Goal: Task Accomplishment & Management: Manage account settings

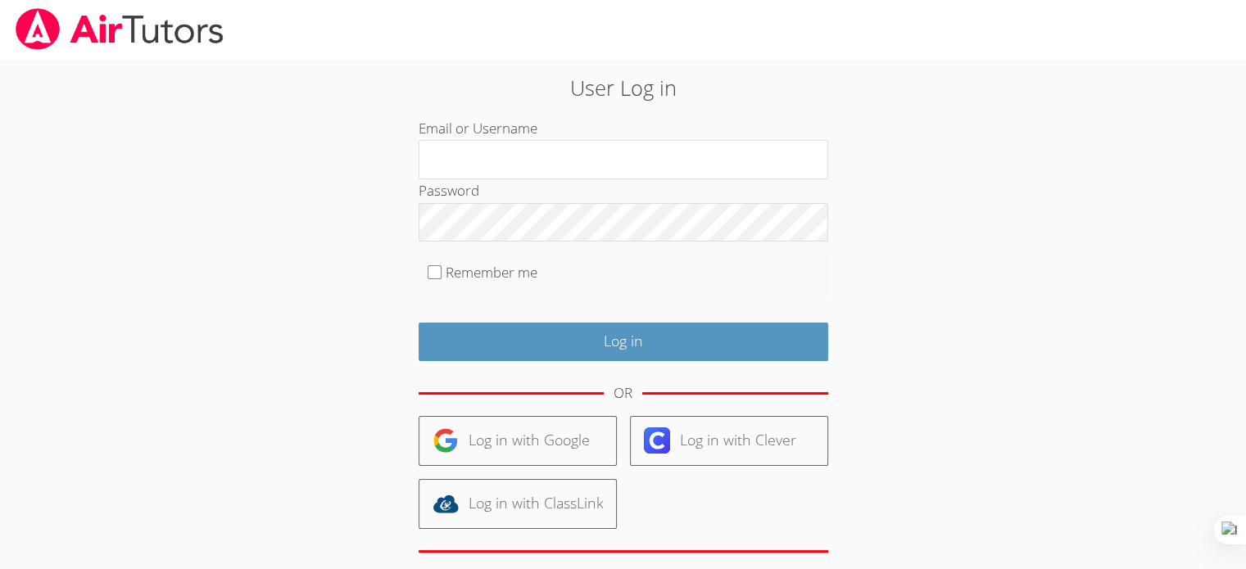
type input "[EMAIL_ADDRESS][DOMAIN_NAME]"
click at [431, 275] on input "Remember me" at bounding box center [434, 272] width 14 height 14
checkbox input "true"
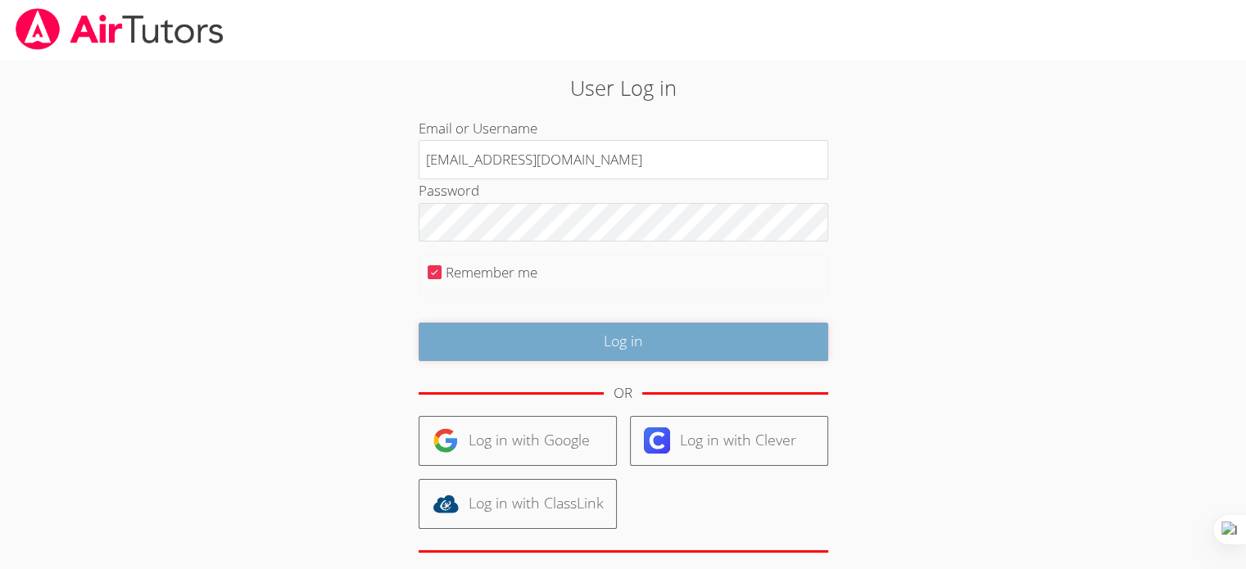
click at [518, 343] on input "Log in" at bounding box center [622, 342] width 409 height 38
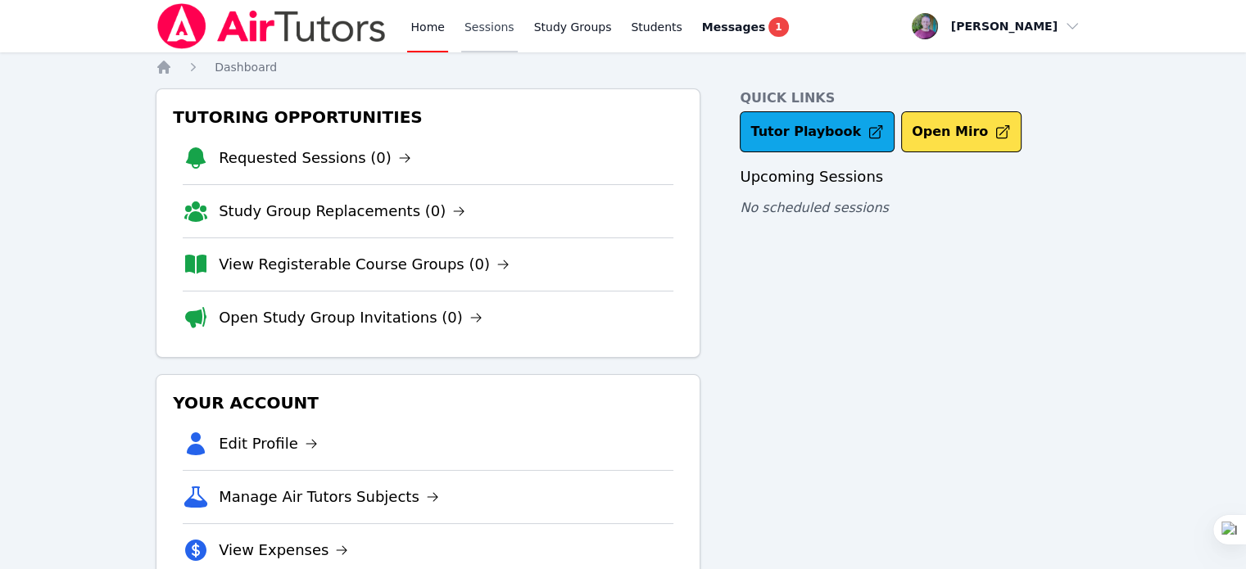
click at [482, 28] on link "Sessions" at bounding box center [489, 26] width 57 height 52
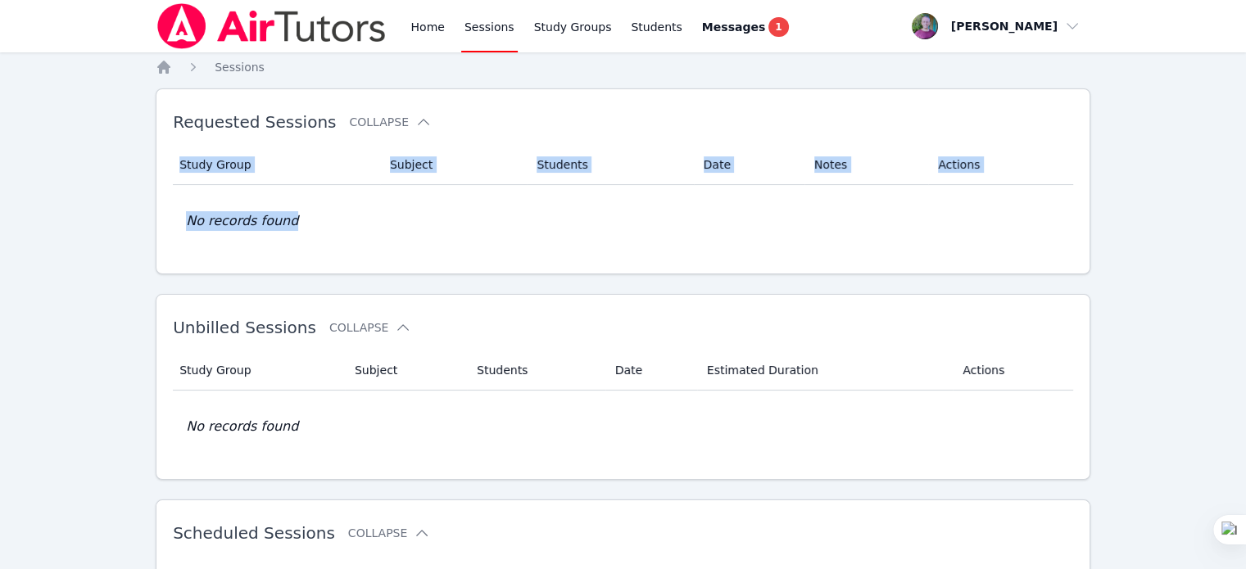
drag, startPoint x: 181, startPoint y: 161, endPoint x: 350, endPoint y: 217, distance: 178.7
click at [350, 217] on table "Study Group Subject Students Date Notes Actions No records found" at bounding box center [623, 201] width 900 height 112
click at [327, 179] on th "Study Group" at bounding box center [276, 165] width 207 height 40
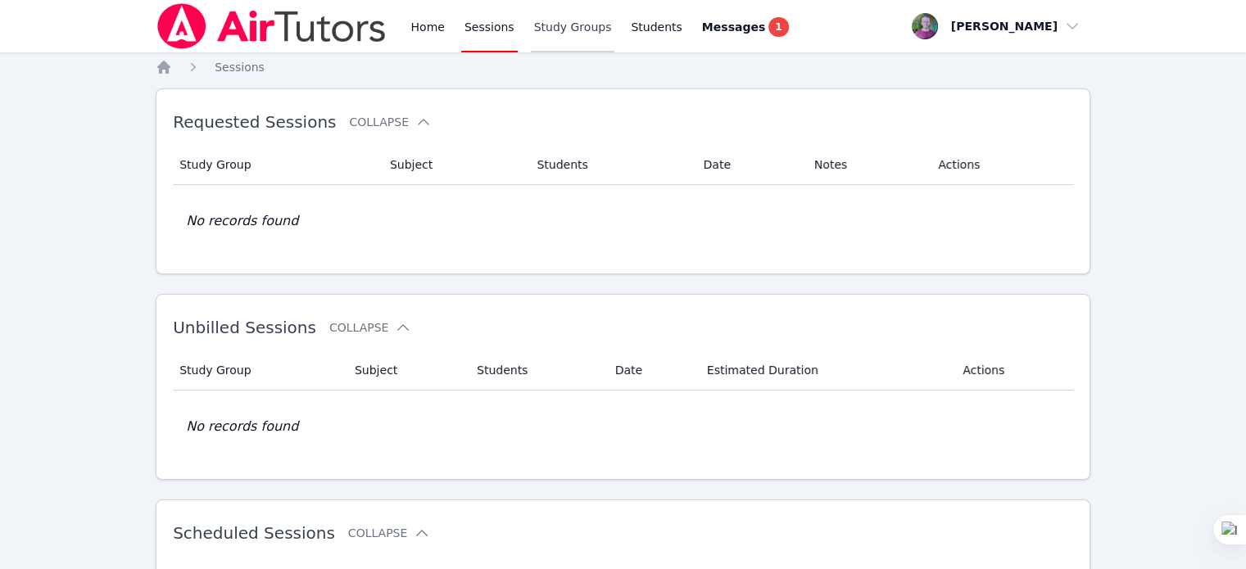
click at [550, 28] on link "Study Groups" at bounding box center [573, 26] width 84 height 52
